Goal: Check status

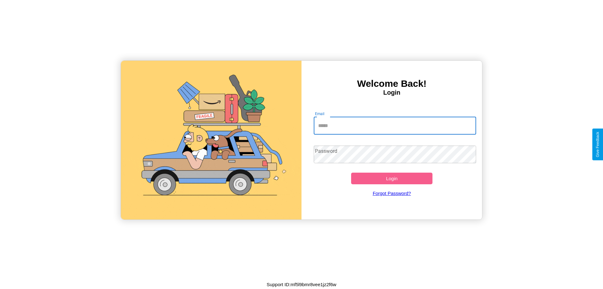
click at [395, 125] on input "Email" at bounding box center [395, 126] width 163 height 18
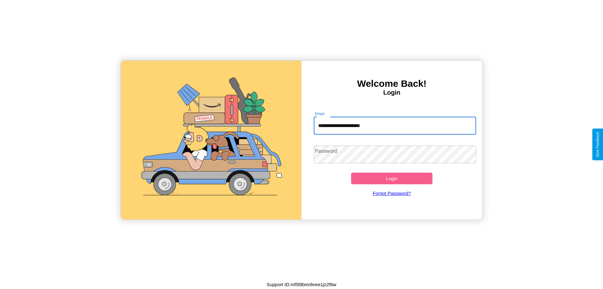
type input "**********"
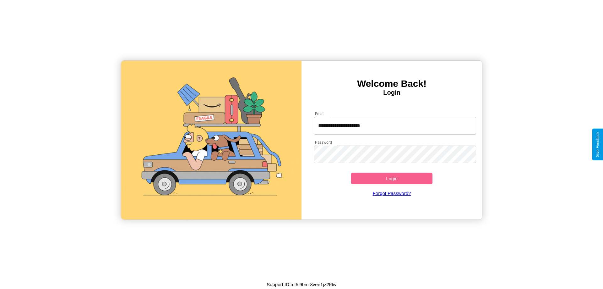
click at [392, 178] on button "Login" at bounding box center [391, 179] width 81 height 12
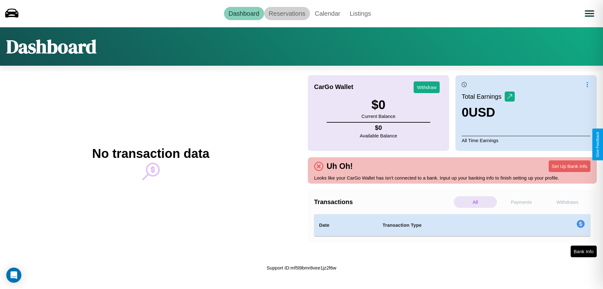
click at [287, 13] on link "Reservations" at bounding box center [287, 13] width 46 height 13
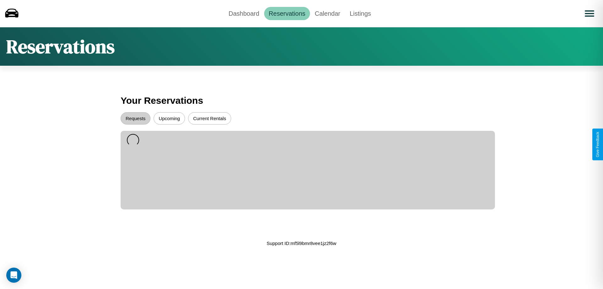
click at [169, 118] on button "Upcoming" at bounding box center [169, 118] width 31 height 12
click at [135, 118] on button "Requests" at bounding box center [136, 118] width 30 height 12
click at [210, 118] on button "Current Rentals" at bounding box center [209, 118] width 43 height 12
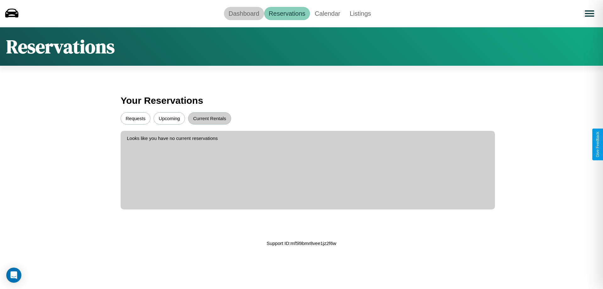
click at [244, 13] on link "Dashboard" at bounding box center [244, 13] width 40 height 13
